Goal: Browse casually

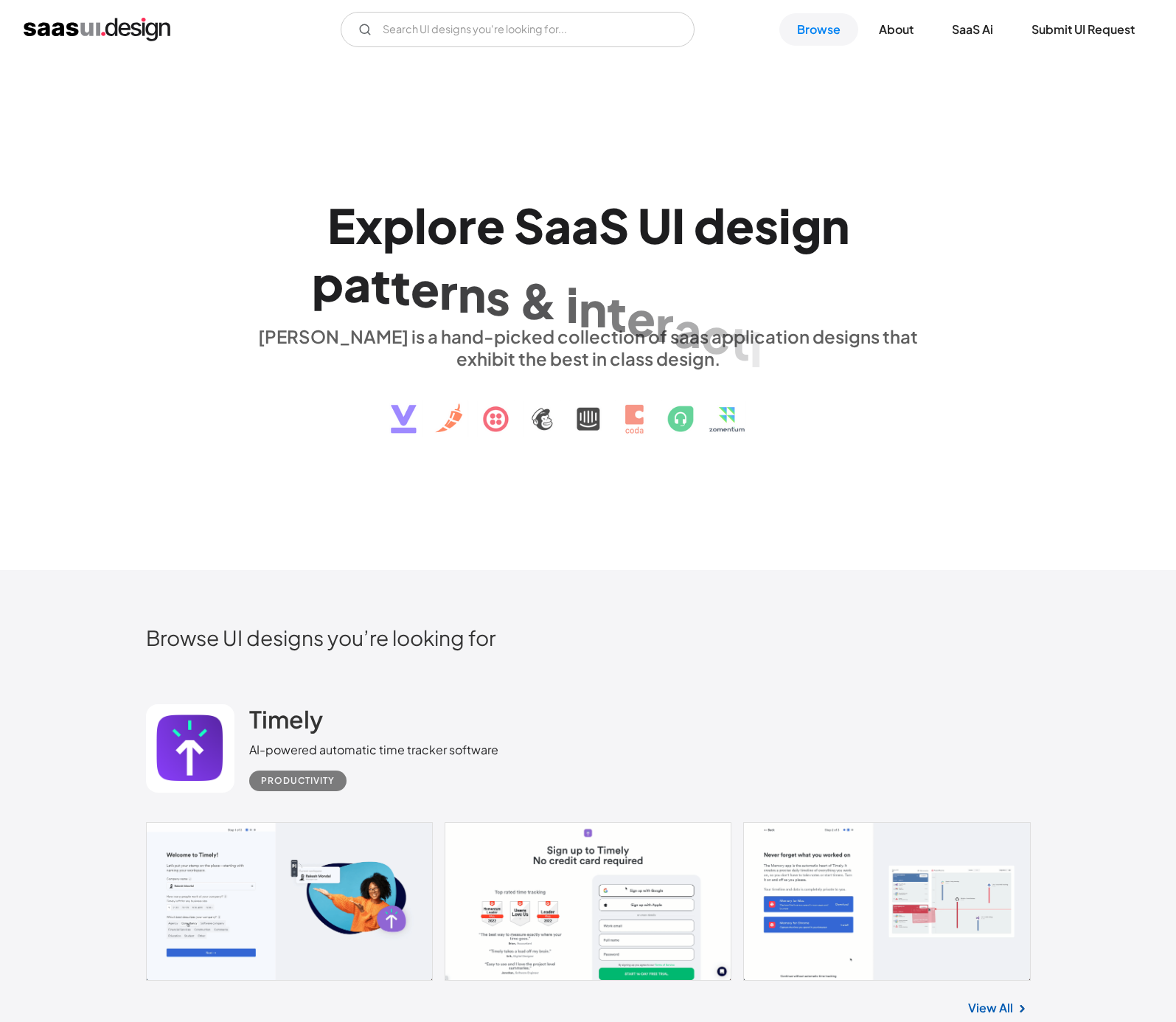
scroll to position [272, 0]
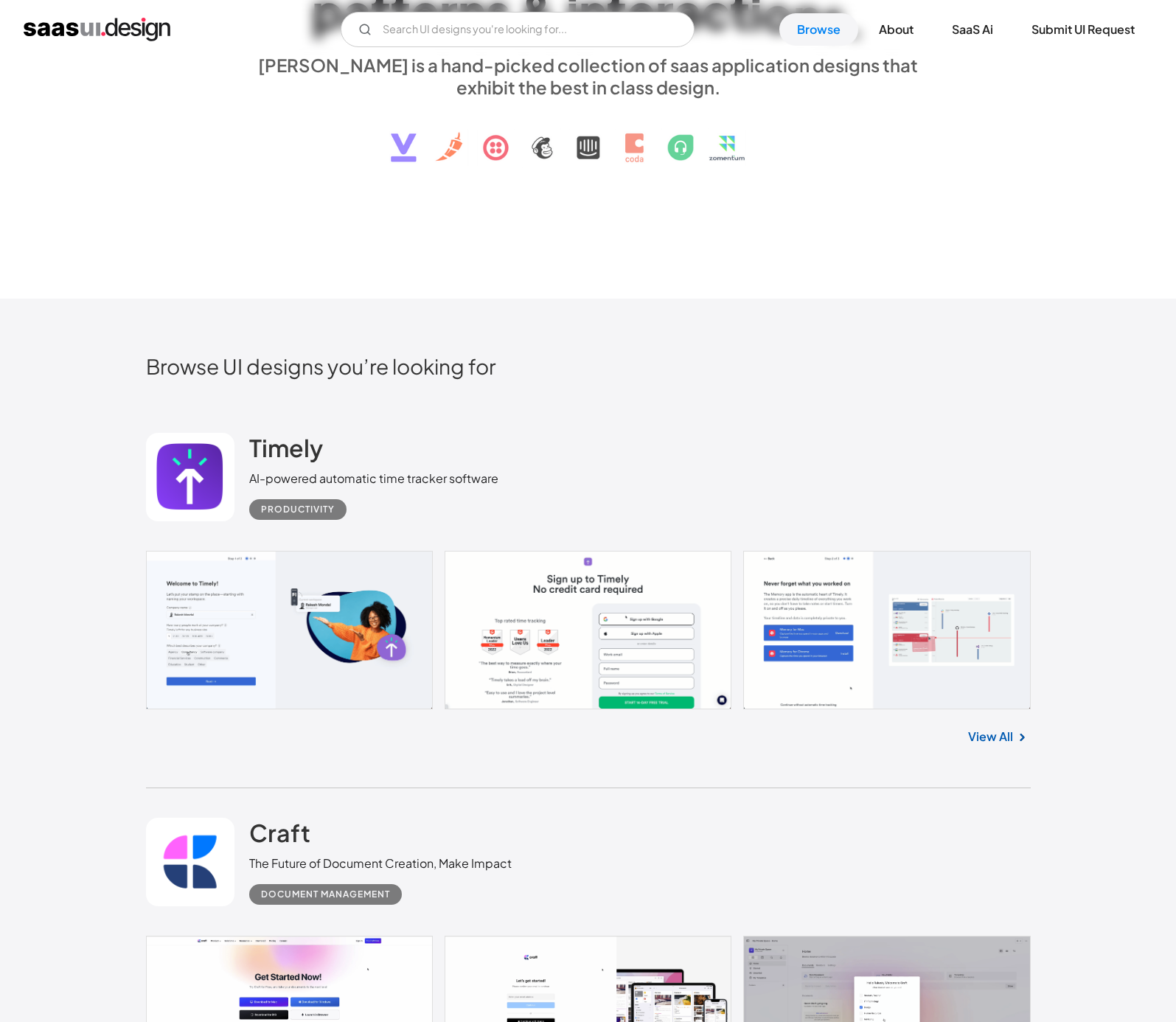
click at [242, 628] on link at bounding box center [588, 630] width 885 height 160
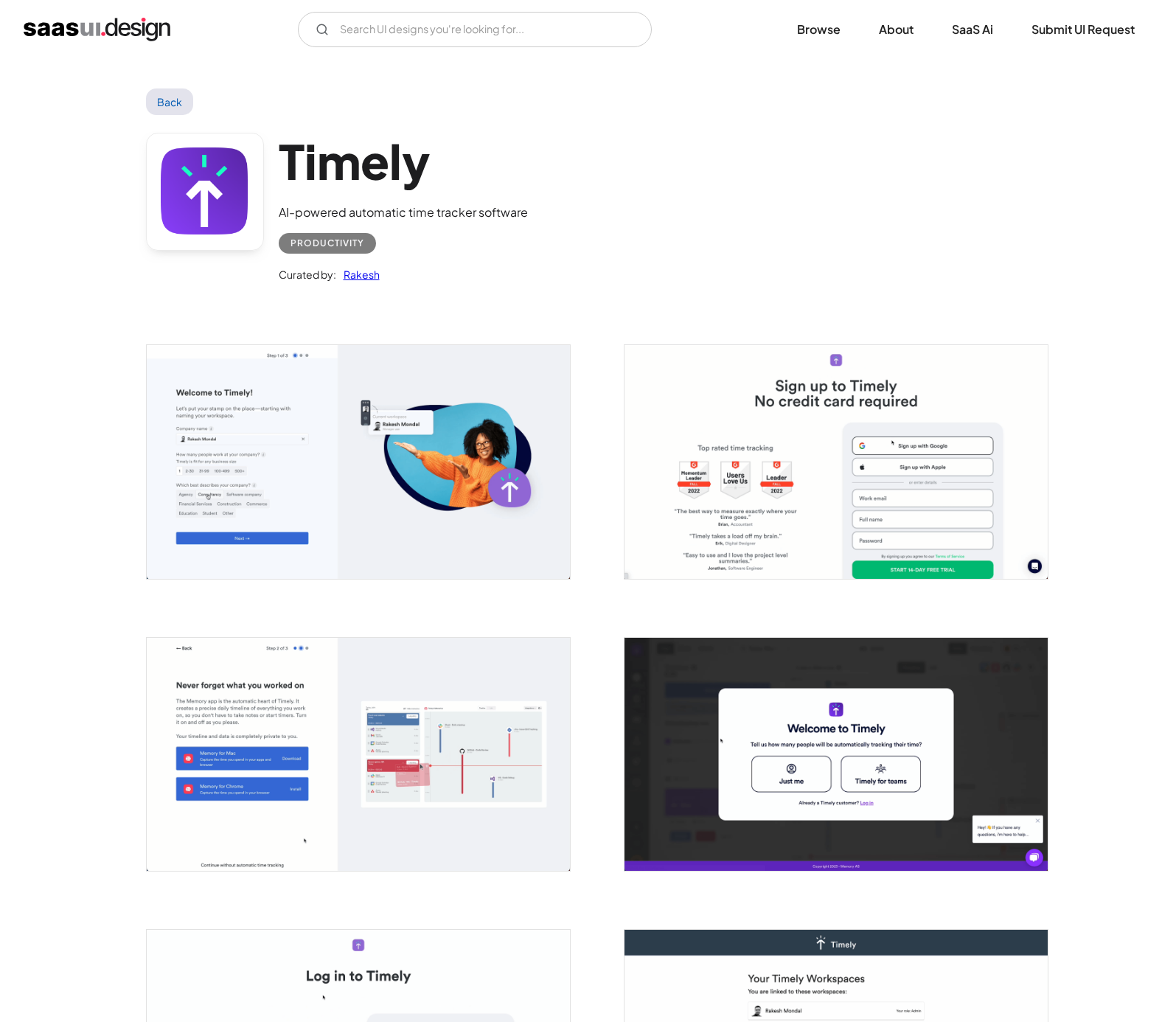
click at [449, 448] on img "open lightbox" at bounding box center [359, 461] width 423 height 233
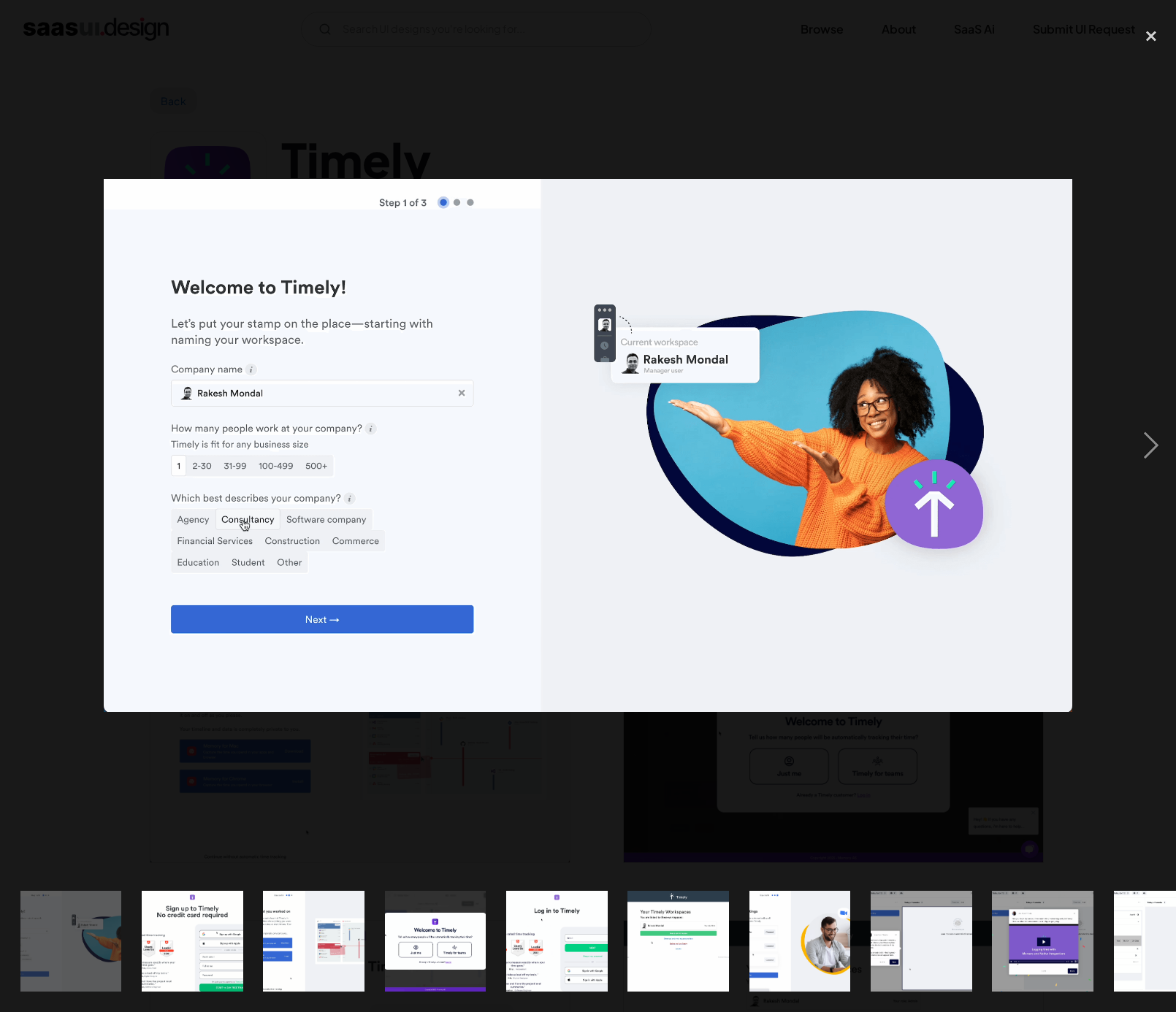
click at [953, 105] on div at bounding box center [588, 445] width 1176 height 850
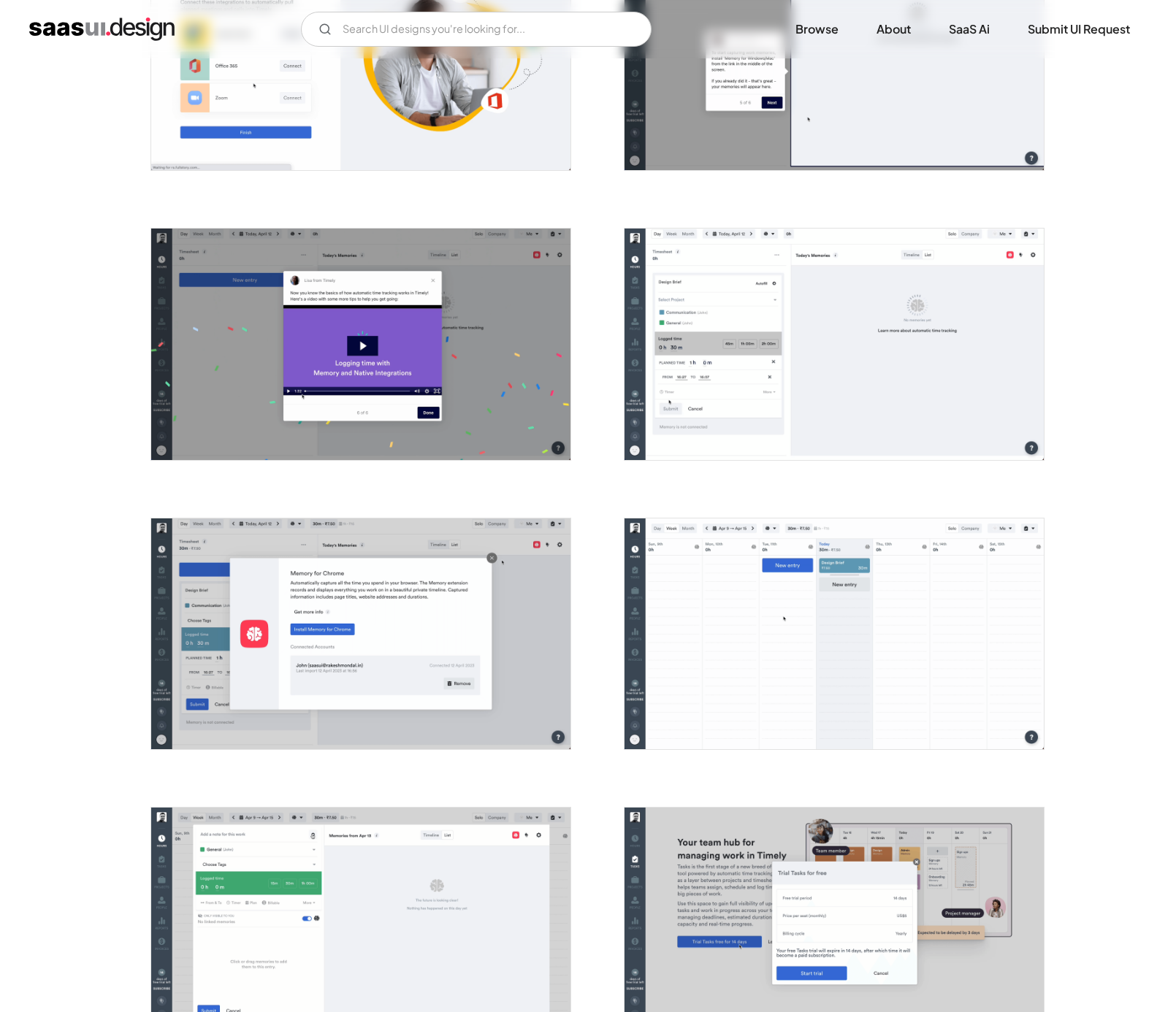
scroll to position [1289, 0]
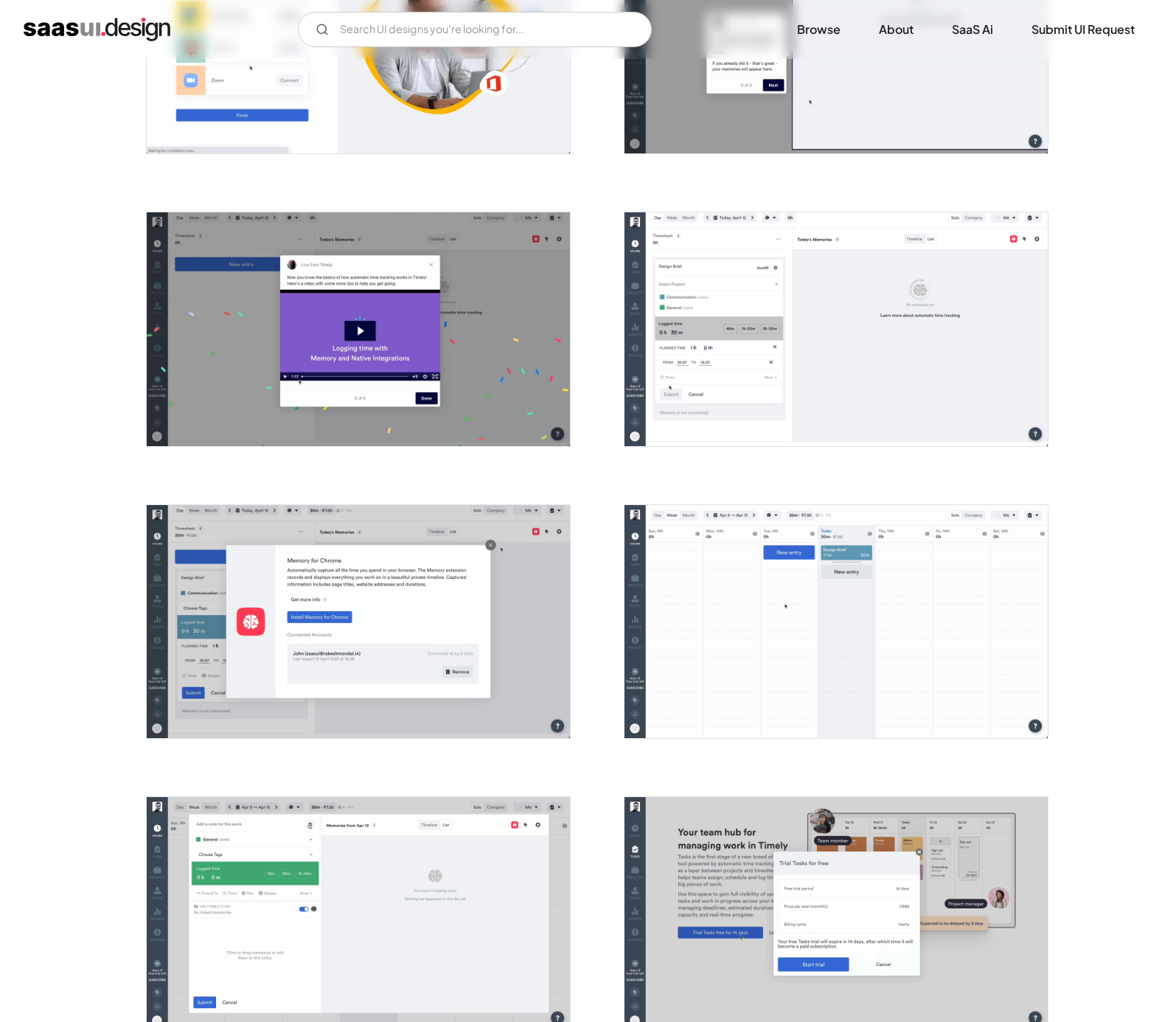
click at [916, 290] on img "open lightbox" at bounding box center [836, 328] width 423 height 233
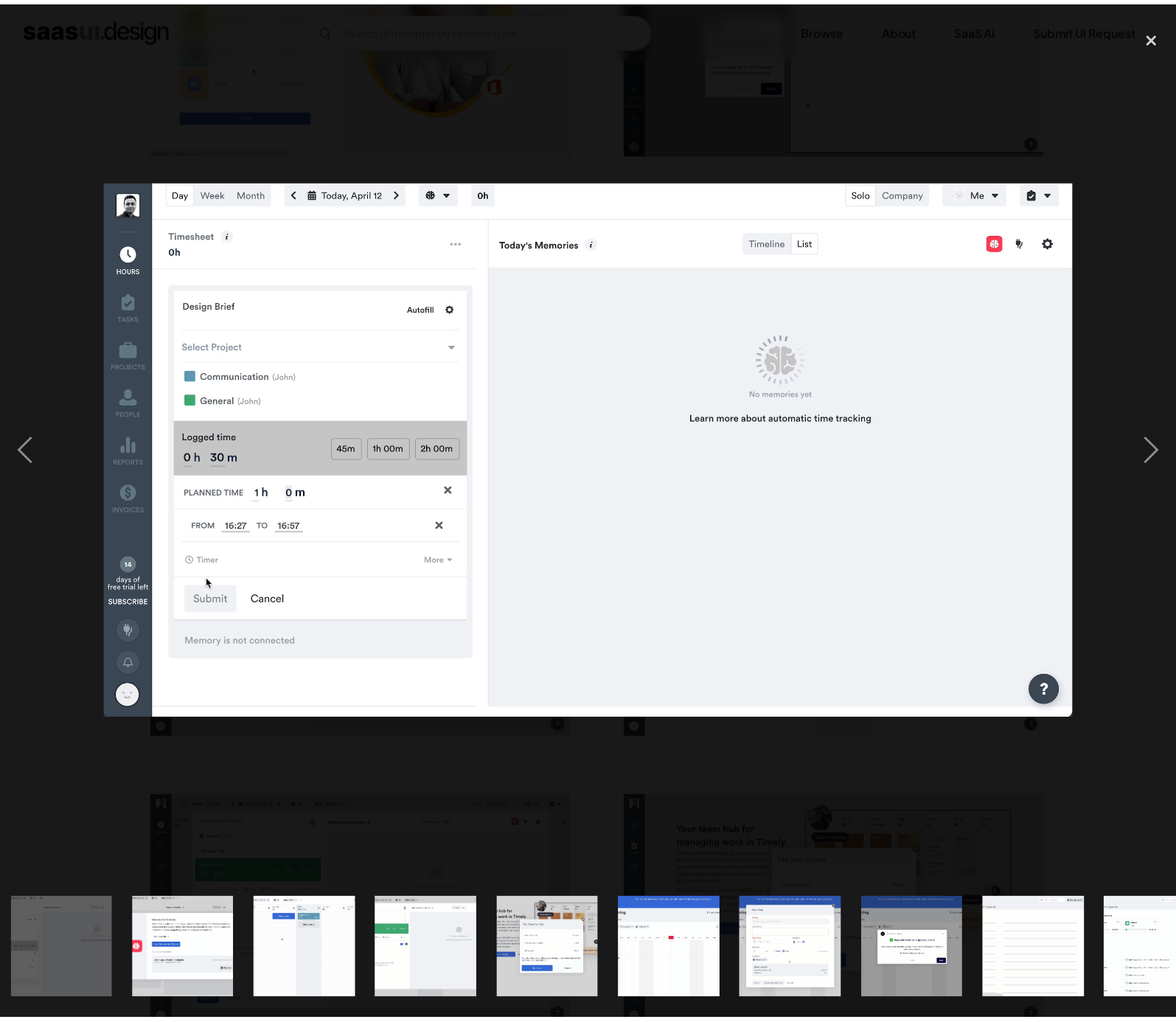
scroll to position [0, 1114]
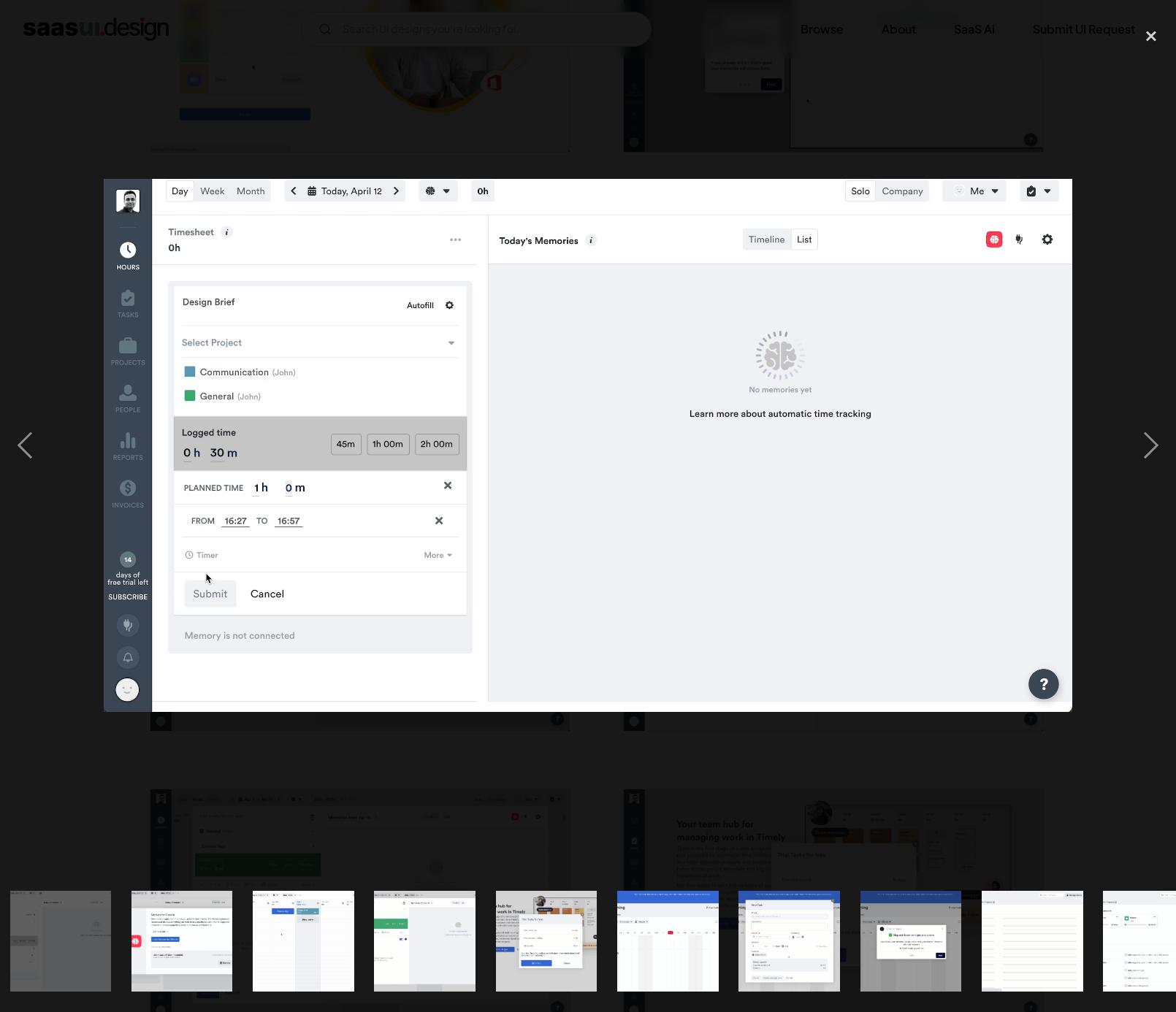
click at [947, 78] on div at bounding box center [588, 445] width 1176 height 850
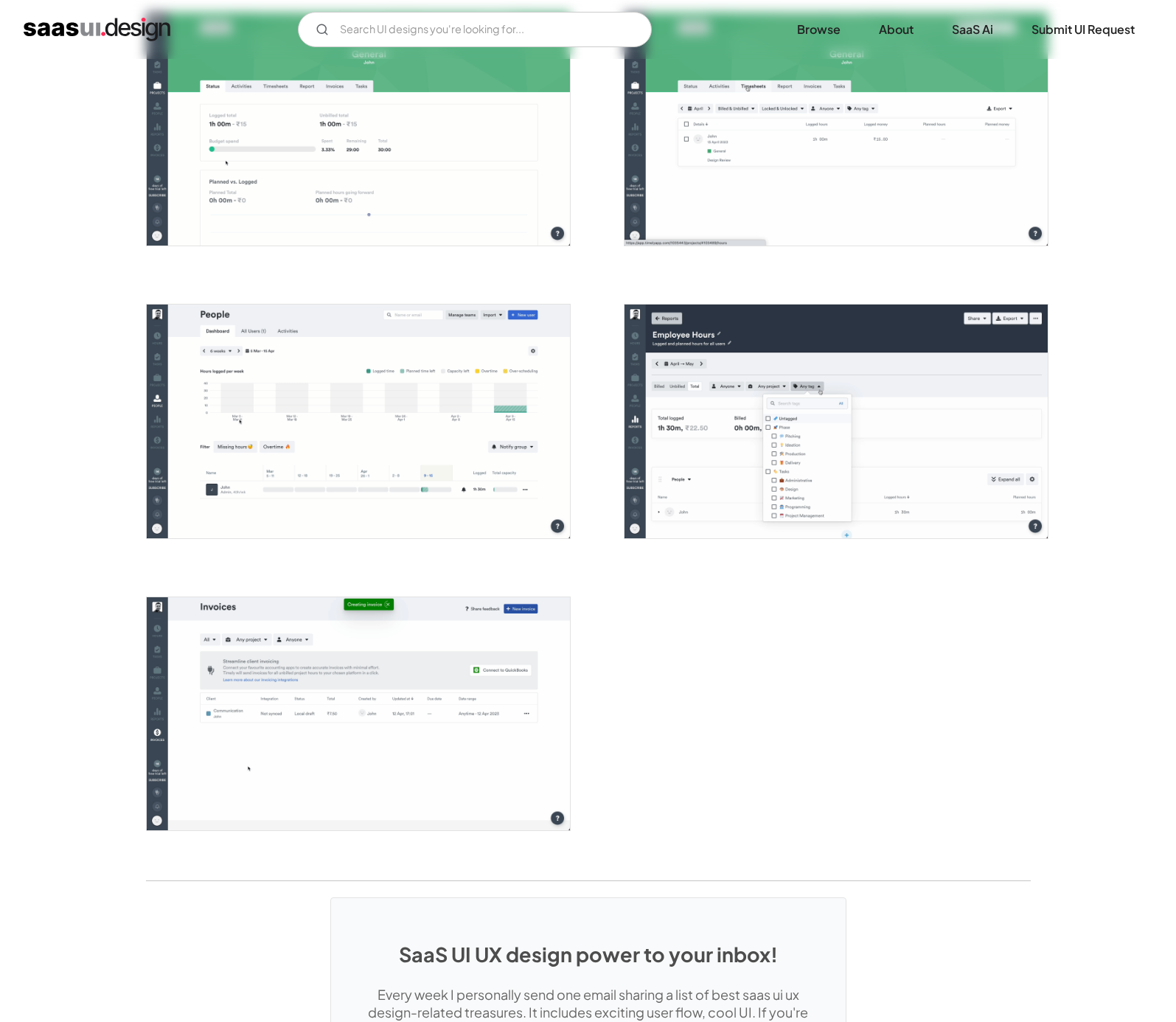
scroll to position [2653, 0]
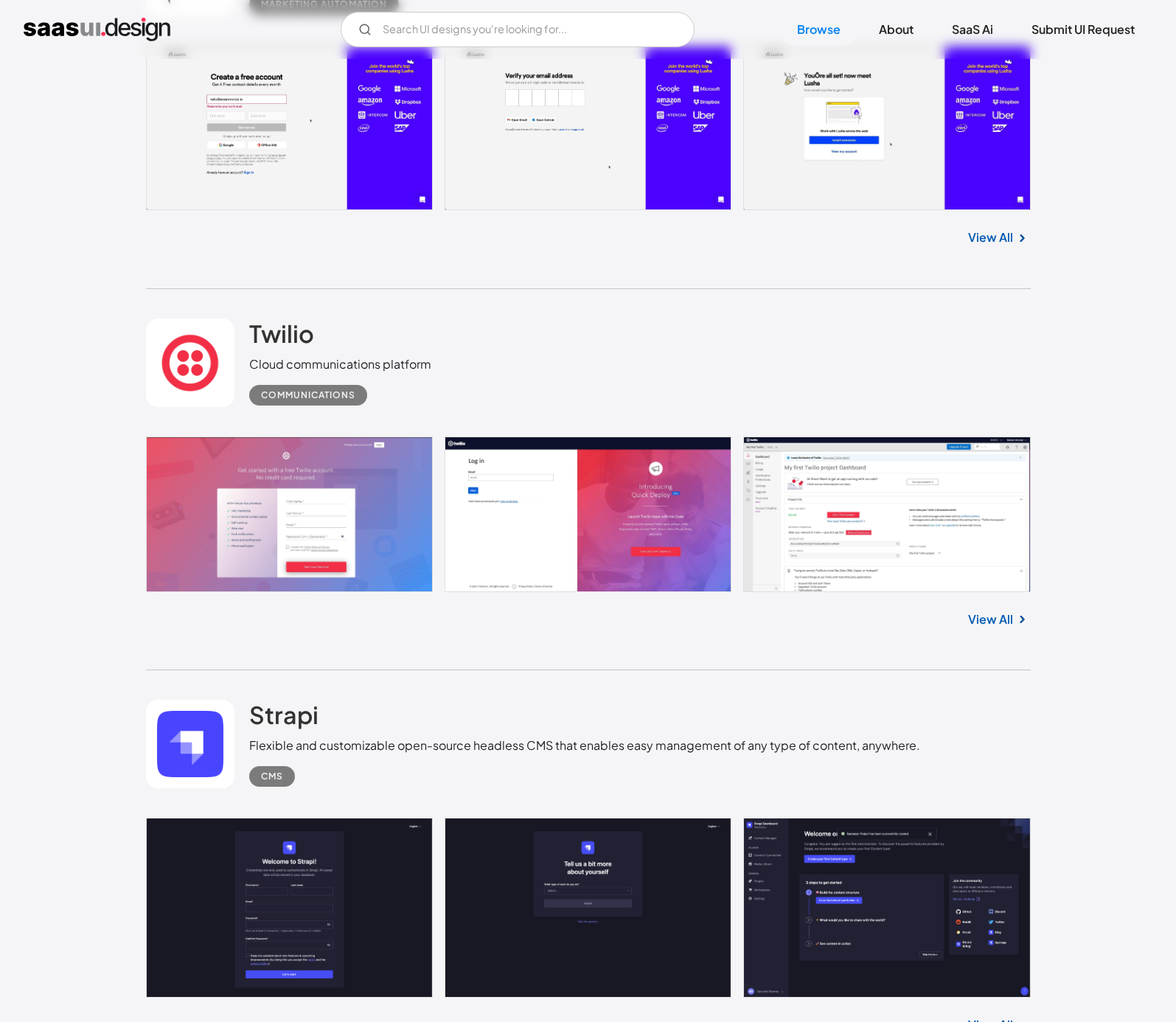
scroll to position [3335, 0]
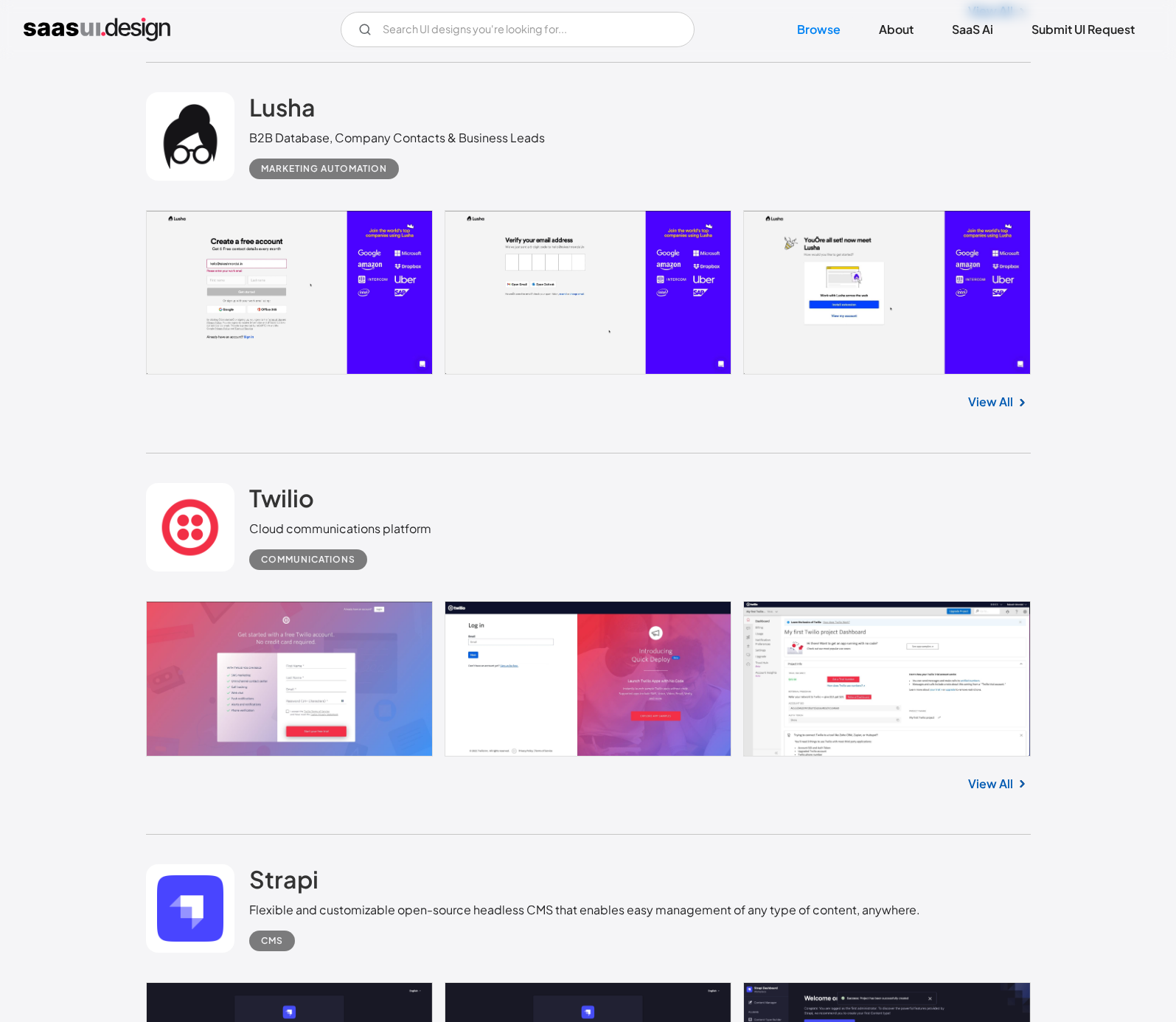
click at [226, 288] on link at bounding box center [588, 292] width 885 height 165
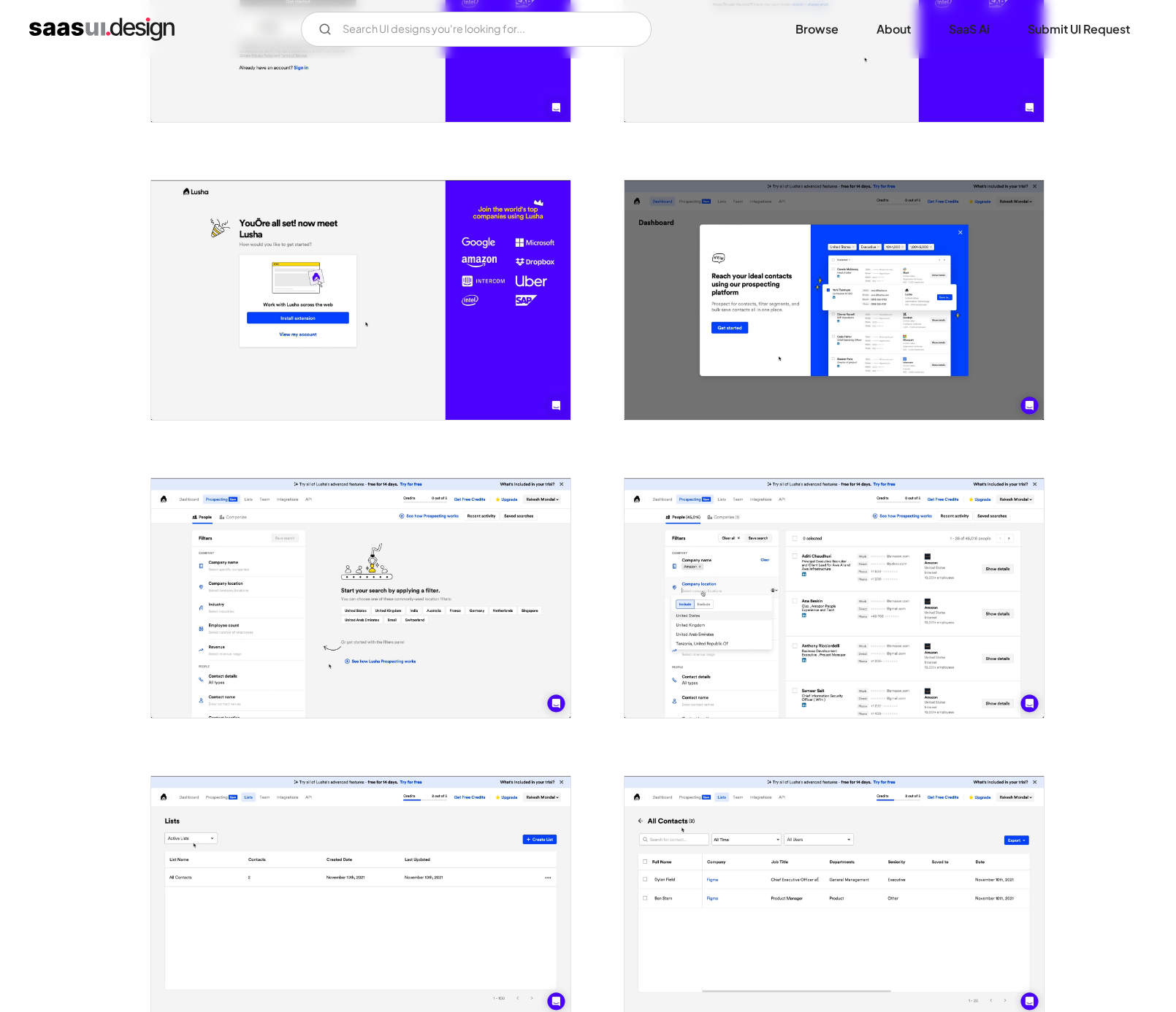
scroll to position [540, 0]
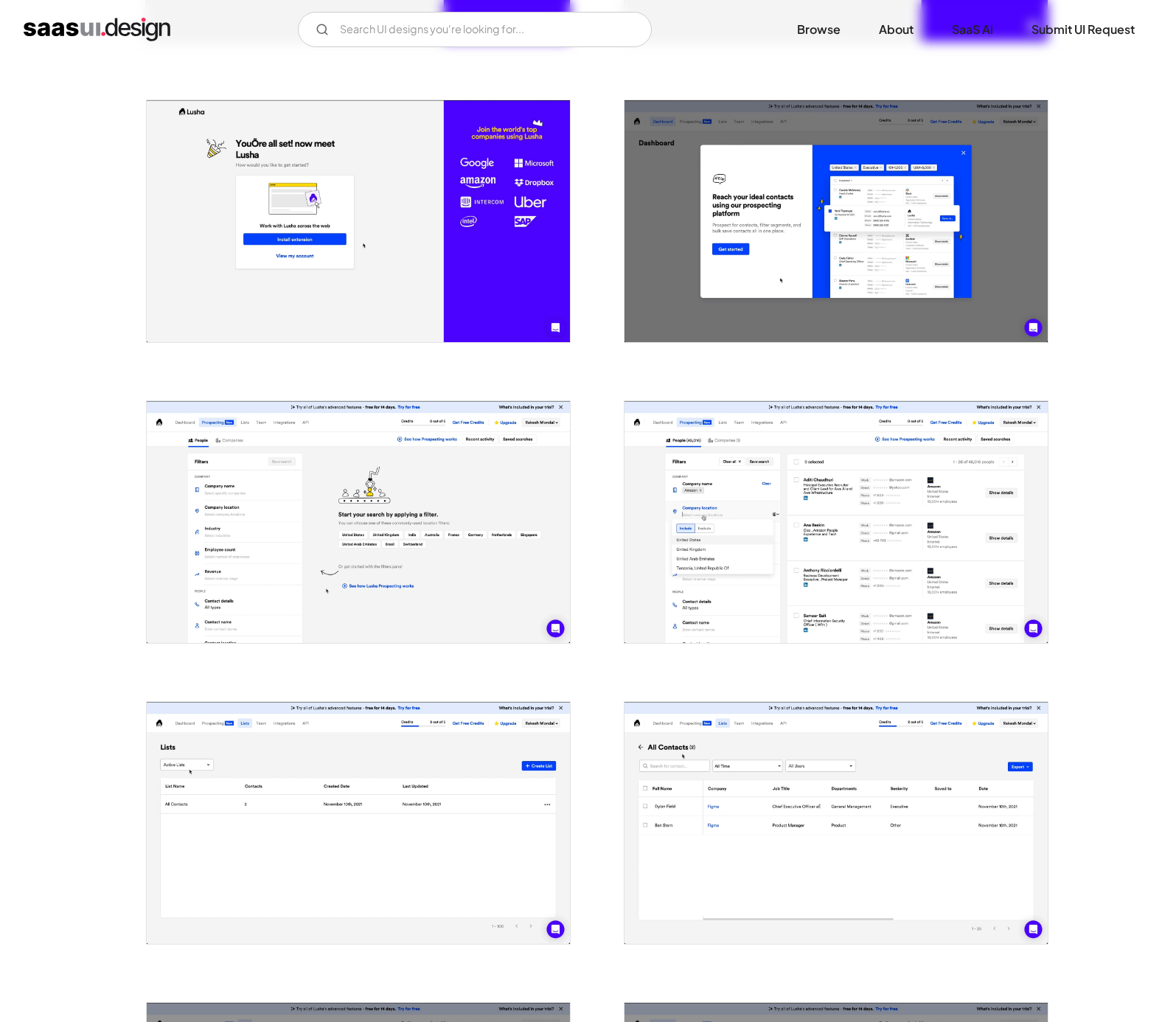
click at [234, 572] on img "open lightbox" at bounding box center [359, 521] width 423 height 242
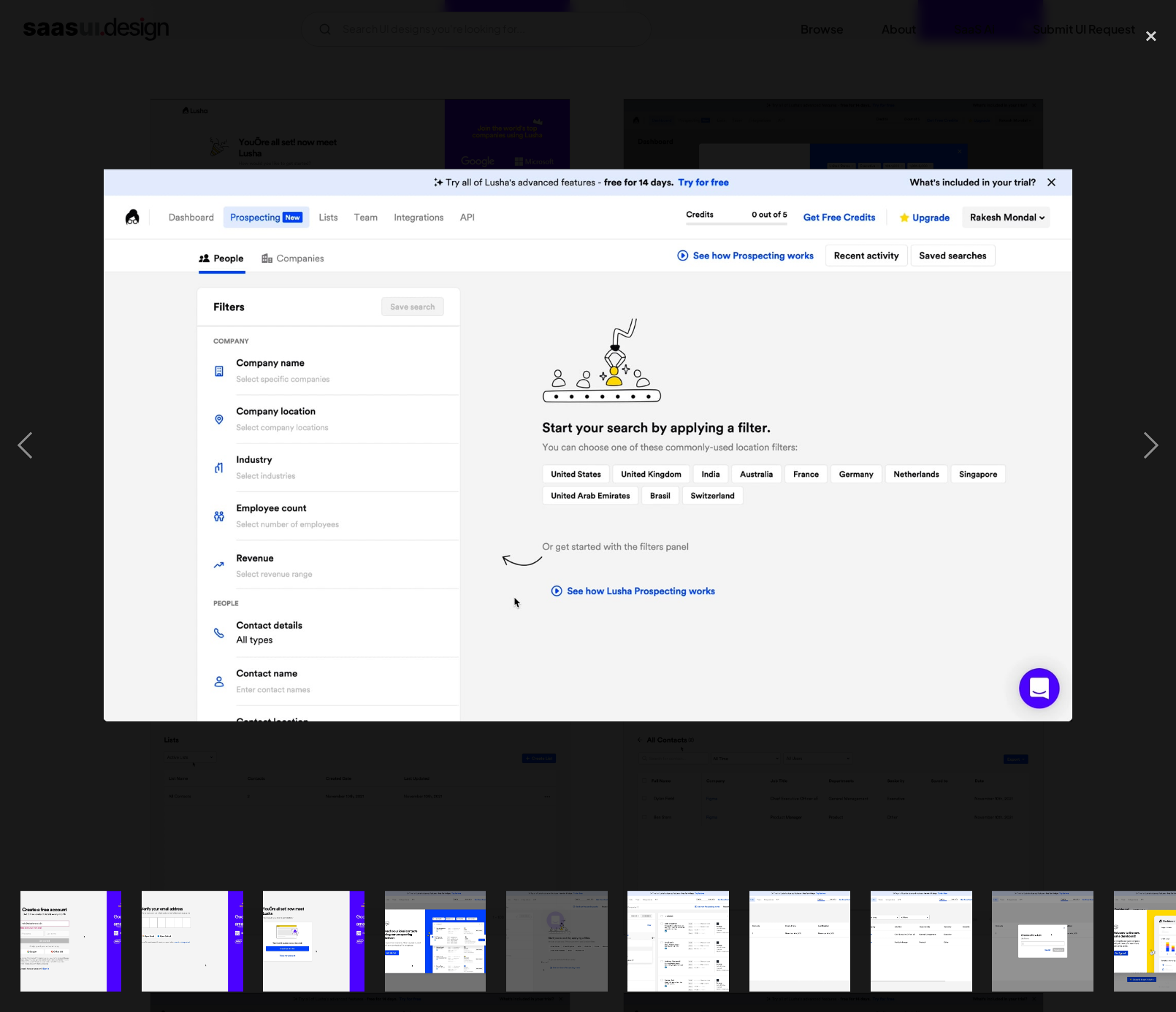
drag, startPoint x: 753, startPoint y: 102, endPoint x: 730, endPoint y: 139, distance: 43.6
click at [753, 103] on div at bounding box center [588, 445] width 1176 height 850
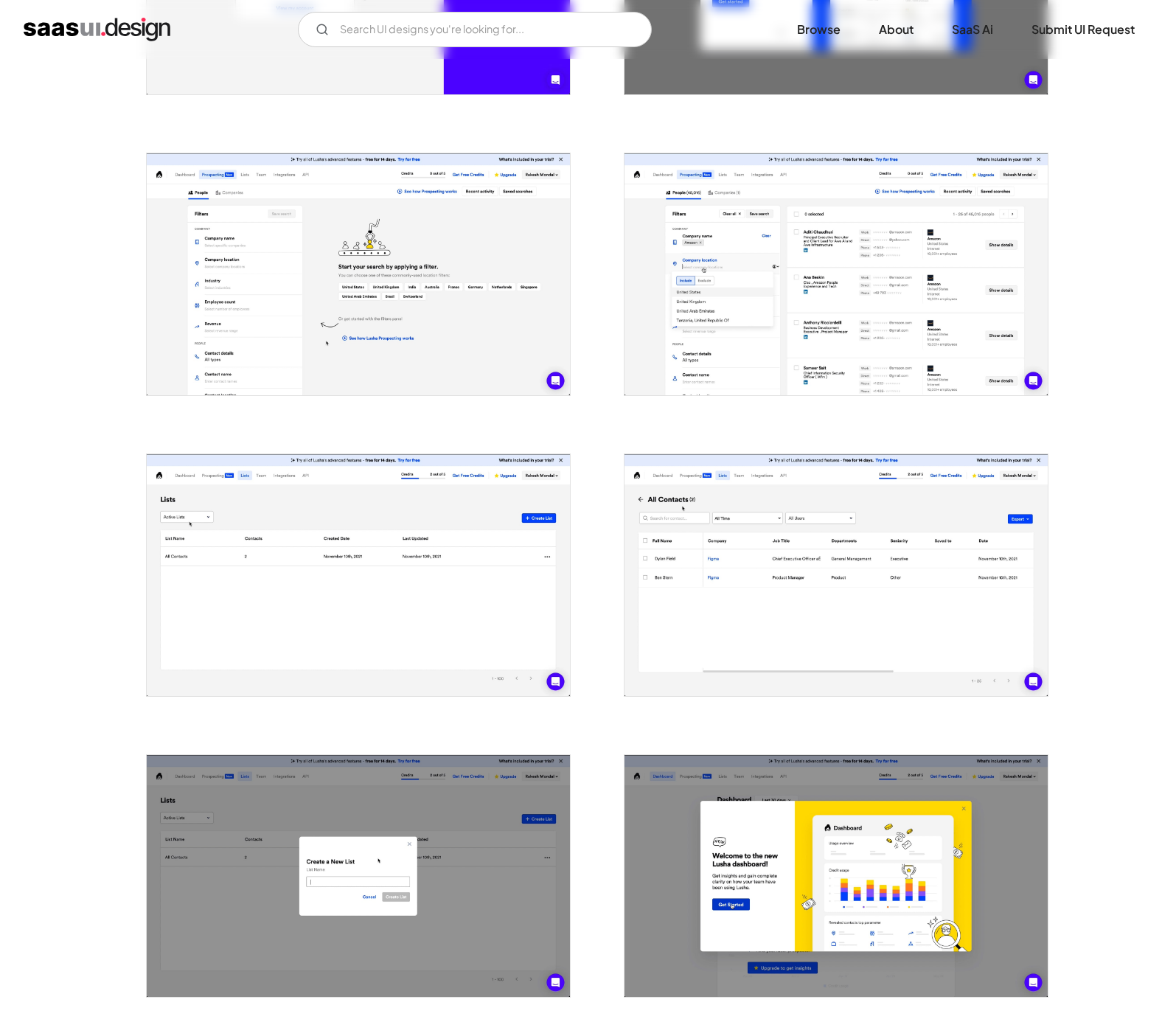
scroll to position [875, 0]
